Goal: Task Accomplishment & Management: Complete application form

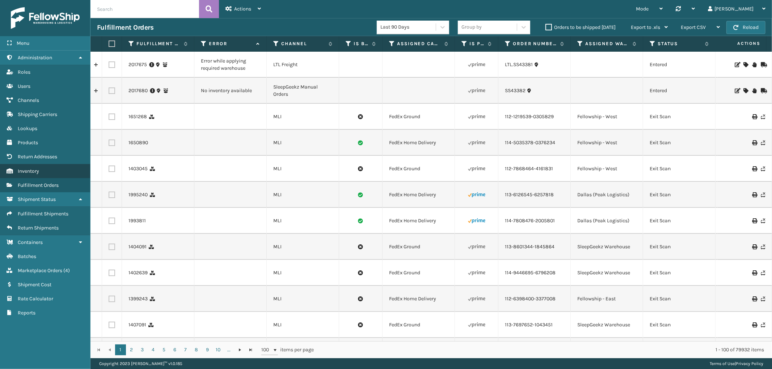
click at [38, 168] on span "Inventory" at bounding box center [28, 171] width 21 height 6
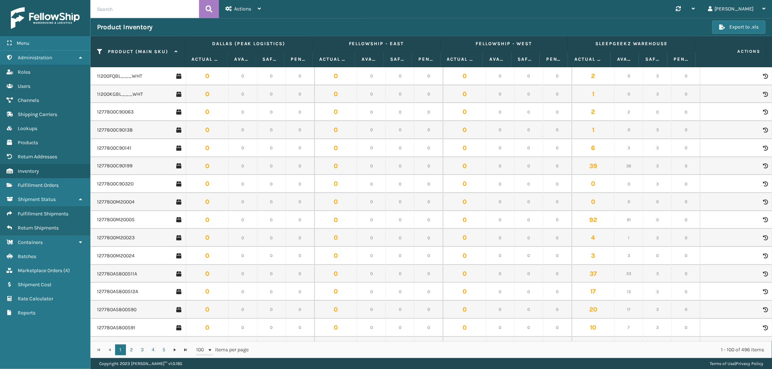
click at [146, 12] on input "text" at bounding box center [144, 9] width 109 height 18
paste input "OB-SS14K"
type input "OB-SS14K"
click at [207, 11] on icon at bounding box center [209, 9] width 7 height 11
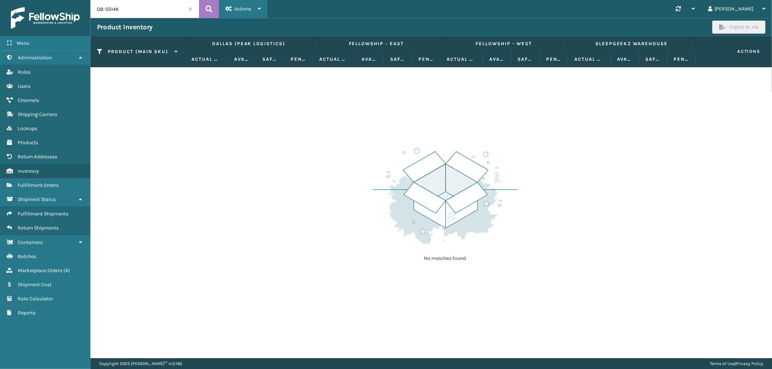
click at [246, 9] on span "Actions" at bounding box center [242, 9] width 17 height 6
click at [48, 140] on link "Products" at bounding box center [45, 143] width 90 height 14
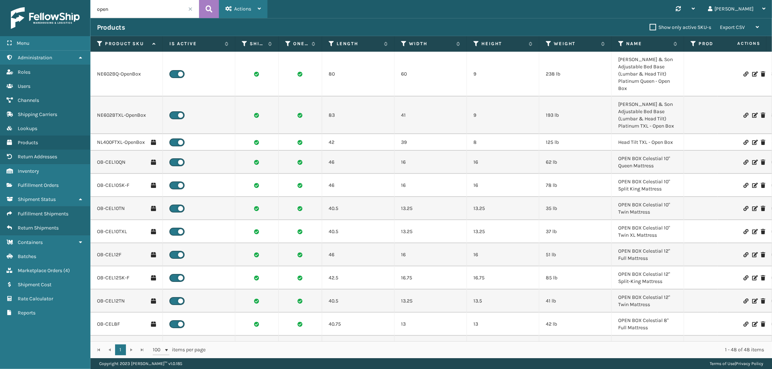
click at [231, 8] on icon at bounding box center [228, 8] width 7 height 5
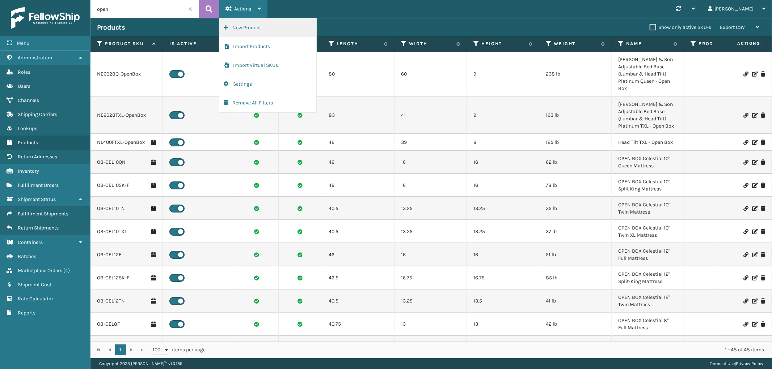
click at [236, 28] on button "New Product" at bounding box center [267, 27] width 97 height 19
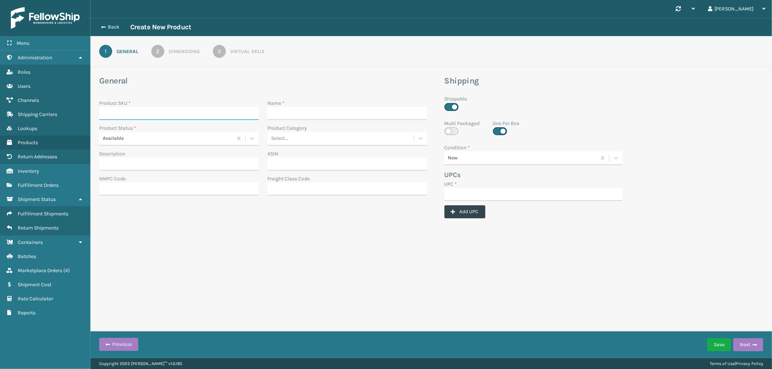
click at [182, 108] on input "Product SKU *" at bounding box center [179, 113] width 160 height 13
paste input "OB-SS14K"
type input "OB-SS14K"
click at [201, 163] on input "Description" at bounding box center [179, 164] width 160 height 13
type input "Open Box King"
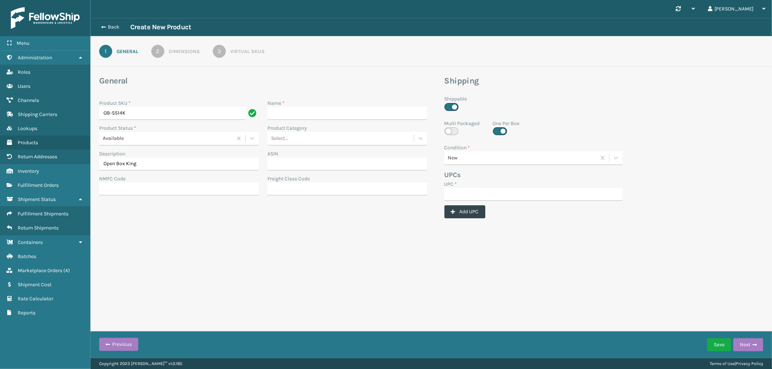
click at [300, 122] on div "Name *" at bounding box center [347, 112] width 168 height 25
click at [299, 110] on input "Name *" at bounding box center [347, 113] width 160 height 13
paste input "OB-SS14K"
type input "OB-SS14K"
click at [461, 196] on input "UPC *" at bounding box center [533, 194] width 178 height 13
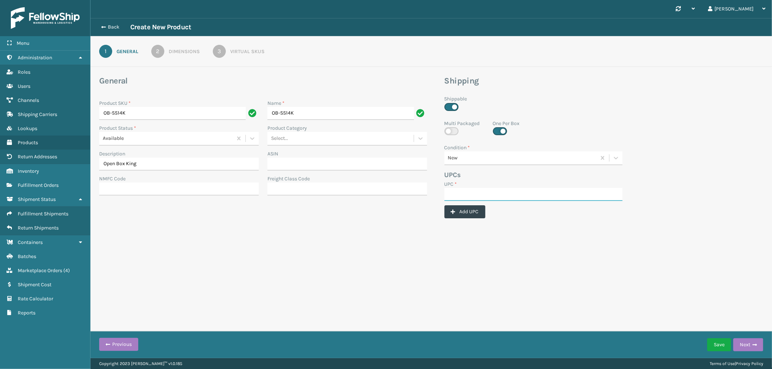
paste input "OB-SS14K"
type input "OB-SS14K"
click at [464, 210] on button "Add UPC" at bounding box center [464, 212] width 41 height 13
click at [617, 219] on div at bounding box center [533, 219] width 178 height 13
click at [620, 218] on icon at bounding box center [620, 219] width 4 height 5
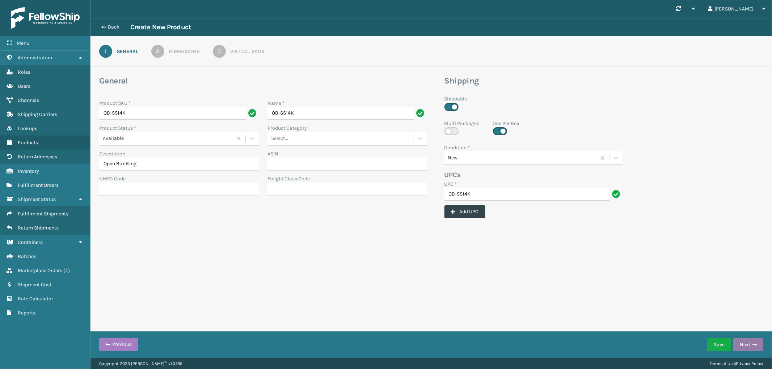
click at [757, 342] on button "Next" at bounding box center [748, 345] width 30 height 13
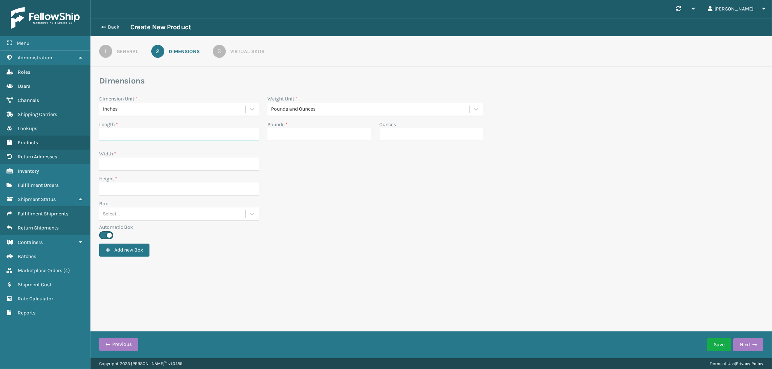
click at [127, 132] on input "Length *" at bounding box center [179, 134] width 160 height 13
click at [121, 135] on input "42" at bounding box center [172, 134] width 147 height 13
type input "46"
type input "143"
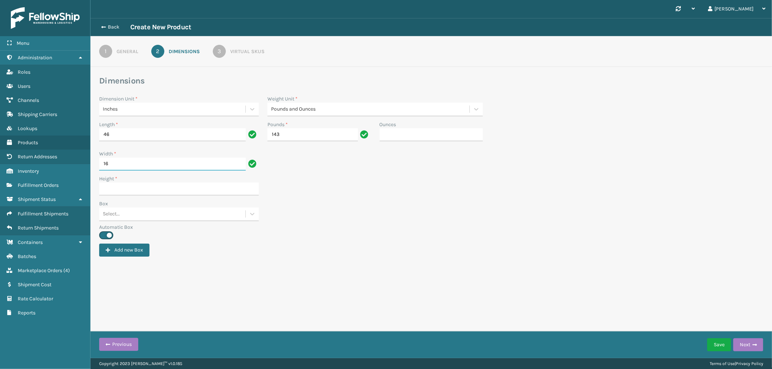
type input "16"
drag, startPoint x: 124, startPoint y: 166, endPoint x: 43, endPoint y: 157, distance: 81.5
click at [45, 0] on div "Menu Administration Roles Users Channels Shipping Carriers Lookups Products Ret…" at bounding box center [386, 0] width 772 height 0
type input "16.5"
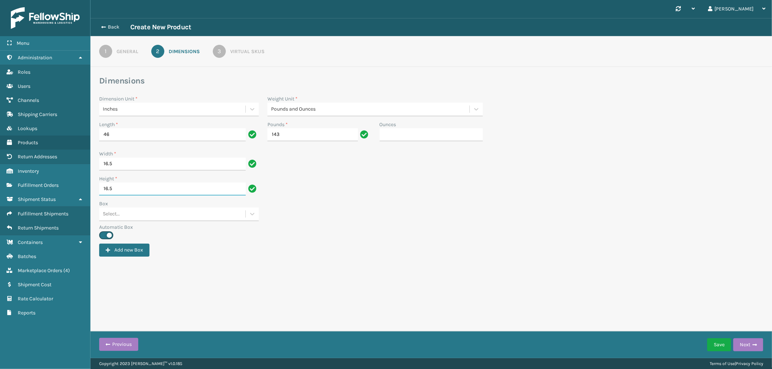
type input "16.5"
click at [249, 53] on div "Virtual SKUs" at bounding box center [247, 52] width 34 height 8
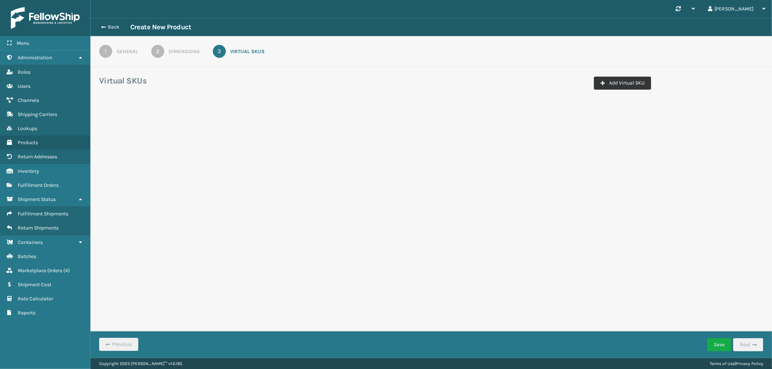
click at [634, 80] on button "Add Virtual SKU" at bounding box center [622, 83] width 57 height 13
click at [169, 126] on input "Virtual SKU *" at bounding box center [145, 127] width 83 height 13
paste input "OB-SS14K"
type input "OB-SS14K"
click at [230, 126] on div "Select..." at bounding box center [231, 127] width 70 height 12
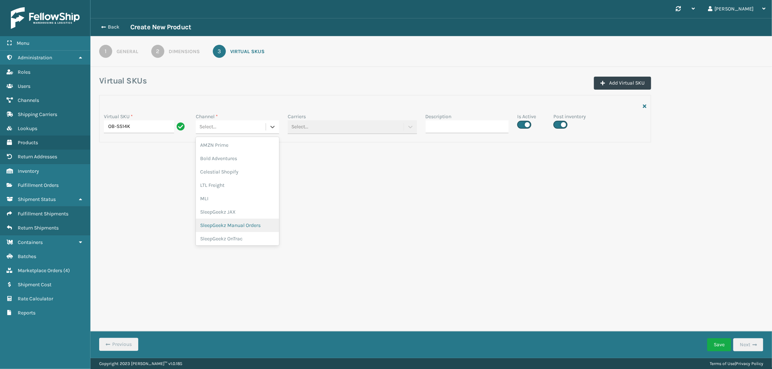
click at [238, 229] on div "SleepGeekz Manual Orders" at bounding box center [237, 225] width 83 height 13
click at [715, 350] on button "Save" at bounding box center [719, 345] width 24 height 13
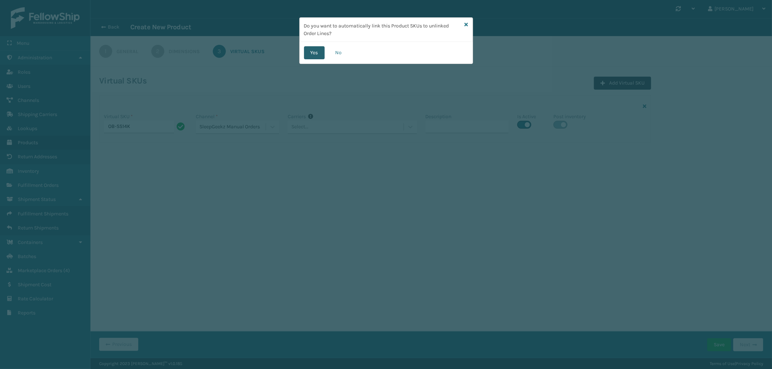
click at [317, 52] on button "Yes" at bounding box center [314, 52] width 21 height 13
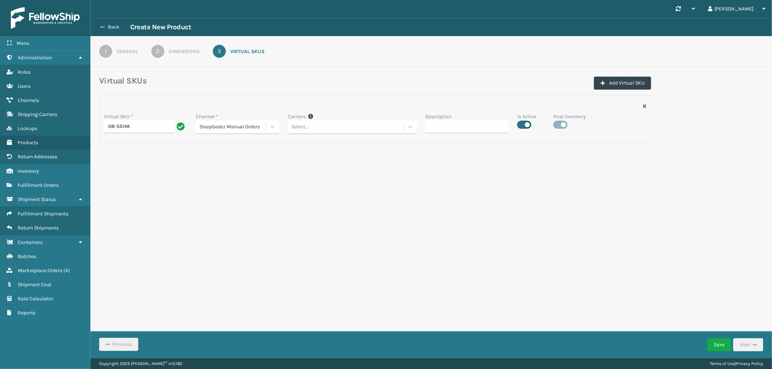
click at [114, 28] on button "Back" at bounding box center [113, 27] width 33 height 7
click at [43, 140] on link "Products" at bounding box center [45, 143] width 90 height 14
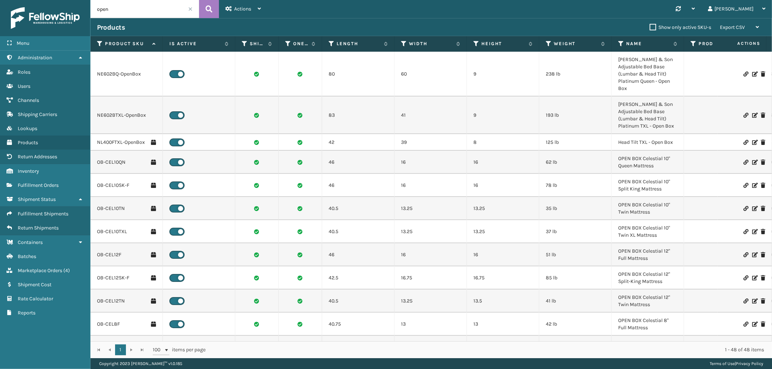
click at [144, 10] on input "open" at bounding box center [144, 9] width 109 height 18
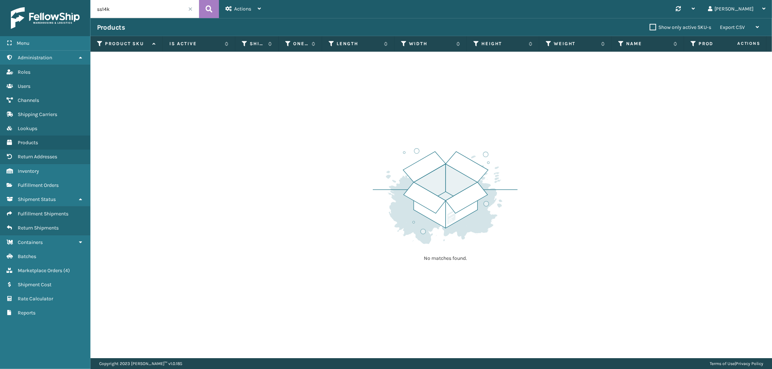
type input "ss14k"
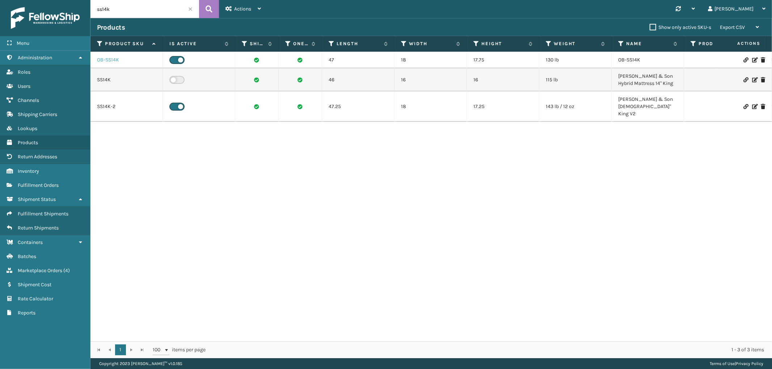
click at [107, 60] on link "OB-SS14K" at bounding box center [108, 59] width 22 height 7
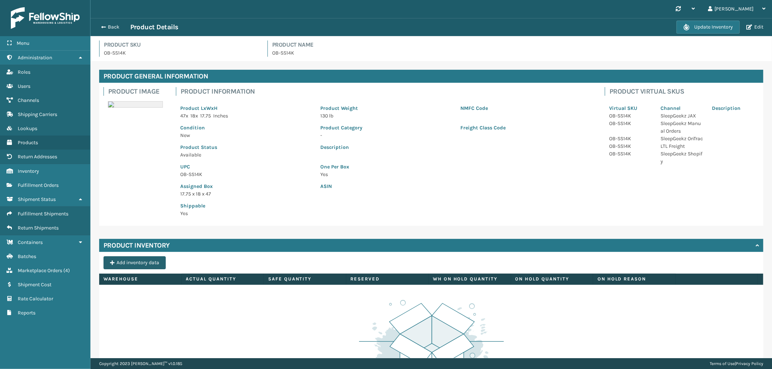
click at [140, 268] on button "Add inventory data" at bounding box center [134, 263] width 62 height 13
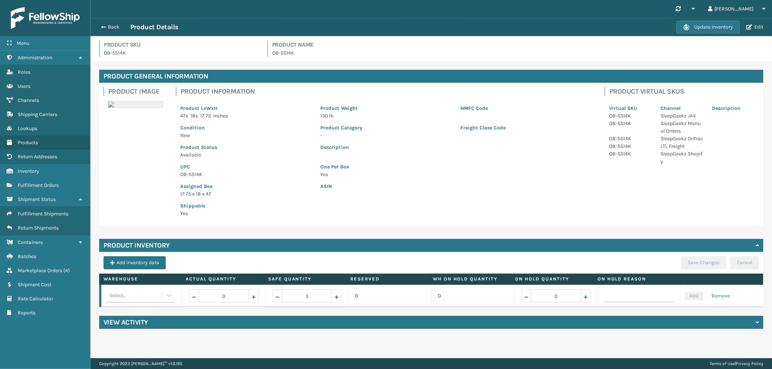
click at [132, 305] on td "Select..." at bounding box center [140, 296] width 83 height 22
click at [134, 300] on div "Select..." at bounding box center [134, 296] width 56 height 12
click at [153, 357] on div "SleepGeekz Warehouse" at bounding box center [140, 358] width 69 height 13
click at [253, 292] on span "Increase value" at bounding box center [241, 296] width 34 height 12
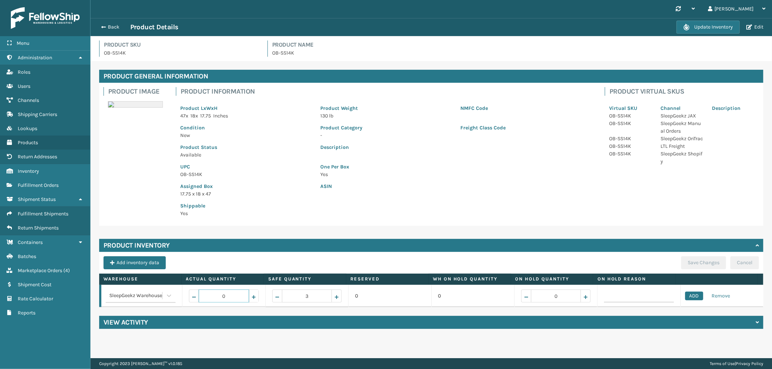
type input "1"
click at [693, 297] on button "ADD" at bounding box center [694, 296] width 18 height 9
click at [711, 263] on button "Save Changes" at bounding box center [703, 263] width 45 height 13
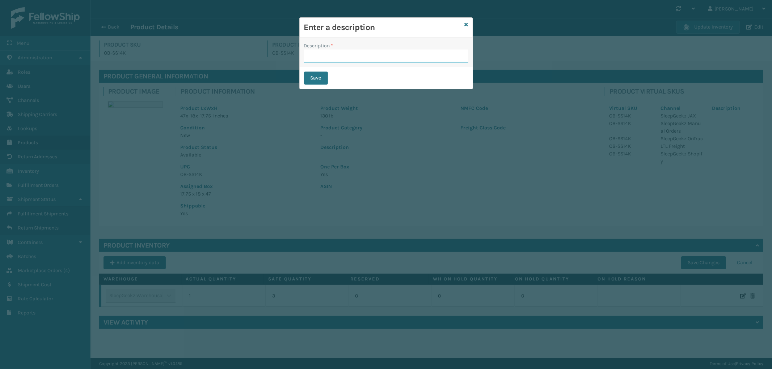
click at [321, 57] on input "Description *" at bounding box center [386, 56] width 164 height 13
type input "from inventory"
click at [317, 75] on button "Save" at bounding box center [316, 78] width 24 height 13
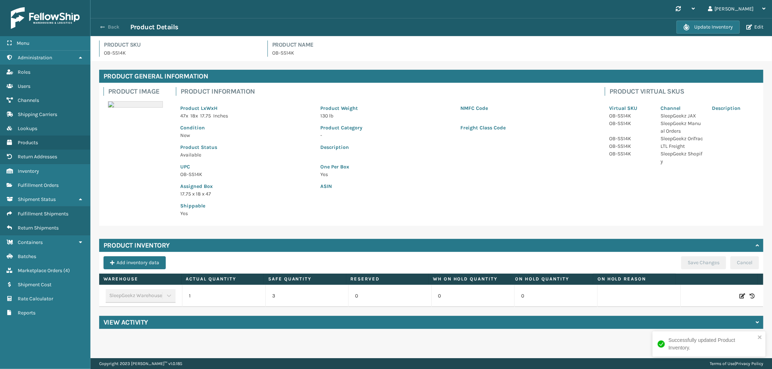
click at [113, 28] on button "Back" at bounding box center [113, 27] width 33 height 7
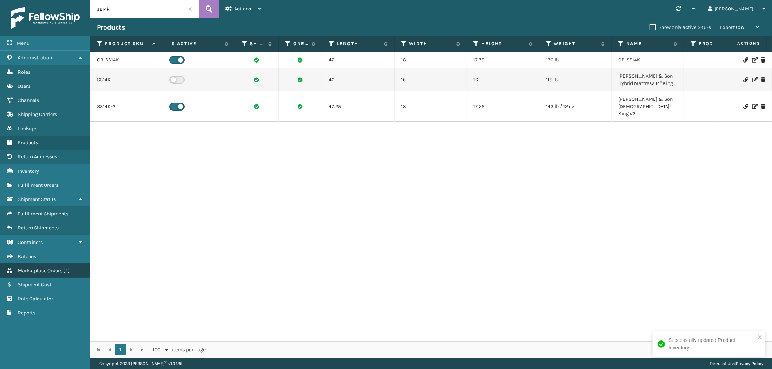
click at [30, 269] on link "Marketplace Orders ( 4 )" at bounding box center [45, 271] width 90 height 14
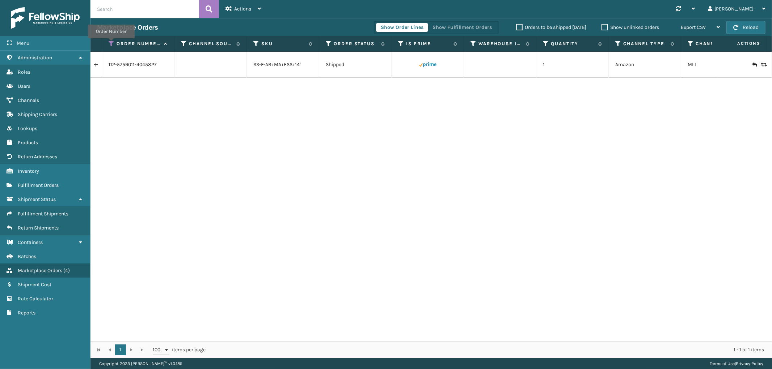
click at [111, 43] on icon at bounding box center [112, 44] width 6 height 7
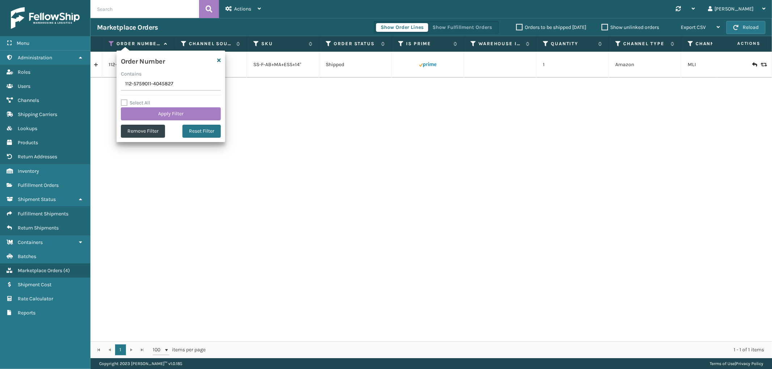
click at [134, 88] on input "112-5759011-4045827" at bounding box center [171, 84] width 100 height 13
type input "SG12278"
click at [135, 108] on button "Apply Filter" at bounding box center [171, 113] width 100 height 13
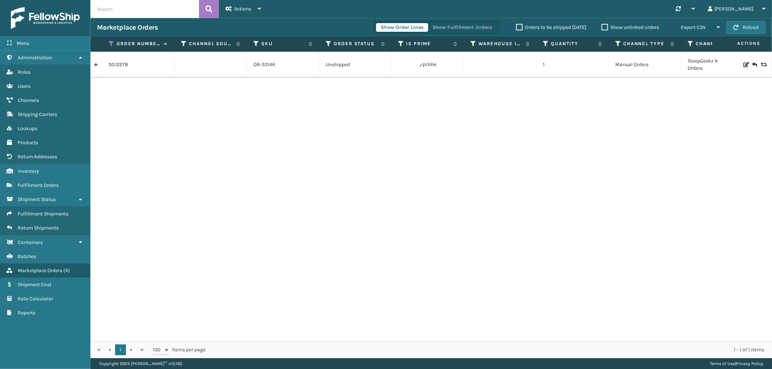
click at [98, 63] on link at bounding box center [95, 65] width 11 height 12
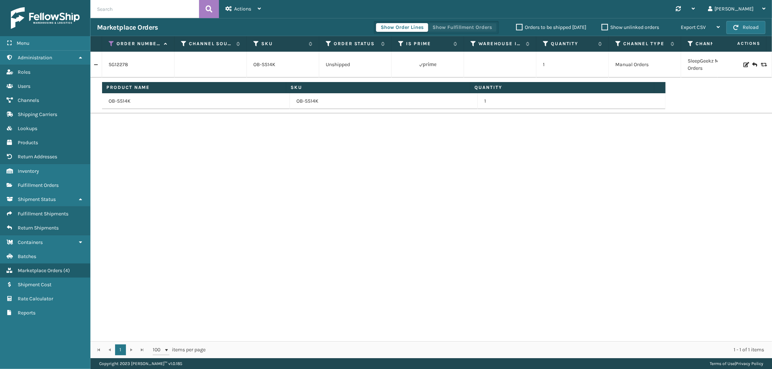
click at [461, 30] on button "Show Fulfillment Orders" at bounding box center [462, 27] width 69 height 9
